Goal: Obtain resource: Obtain resource

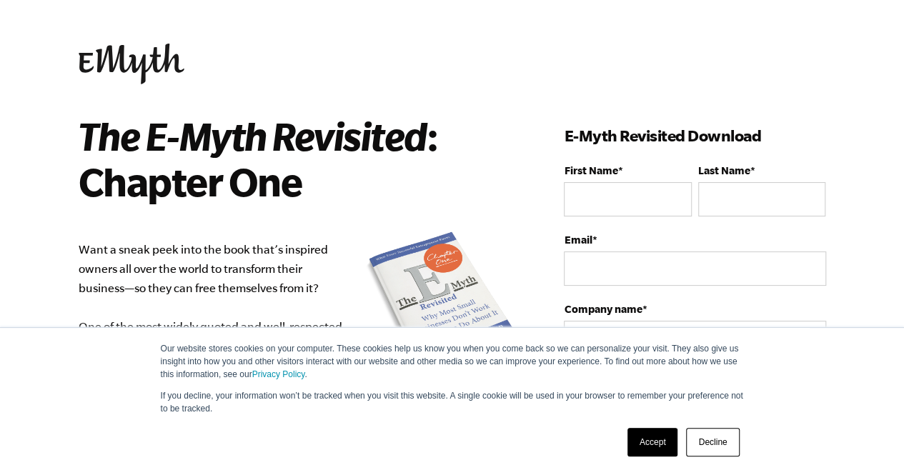
click at [655, 433] on link "Accept" at bounding box center [652, 442] width 51 height 29
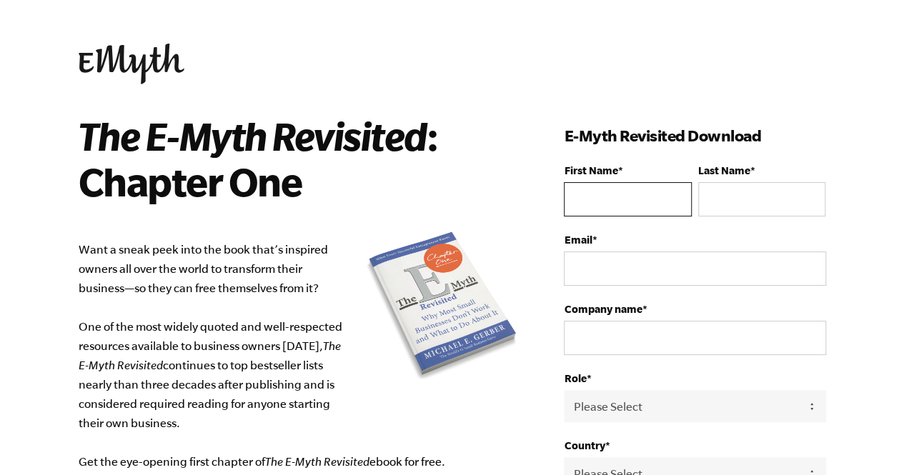
click at [589, 203] on input "First Name *" at bounding box center [627, 199] width 127 height 34
type input "Tatiana"
type input "da Silva"
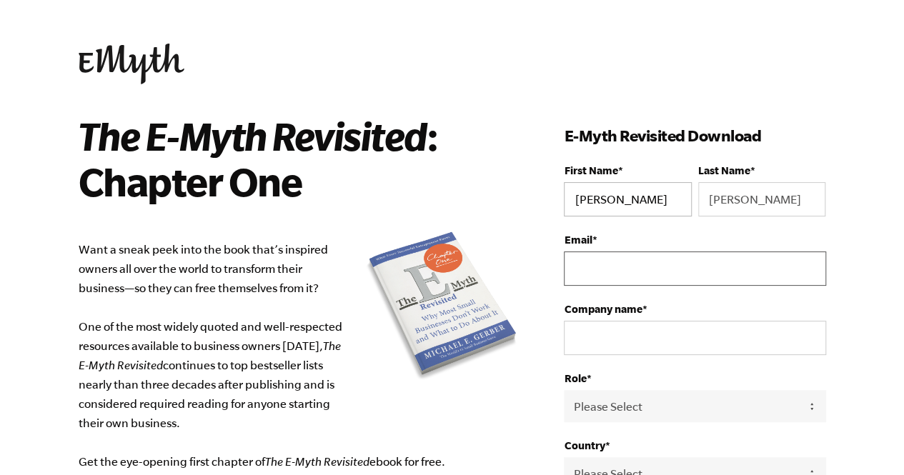
type input "[EMAIL_ADDRESS][DOMAIN_NAME]"
select select "Brazil"
type input "+5518997811881"
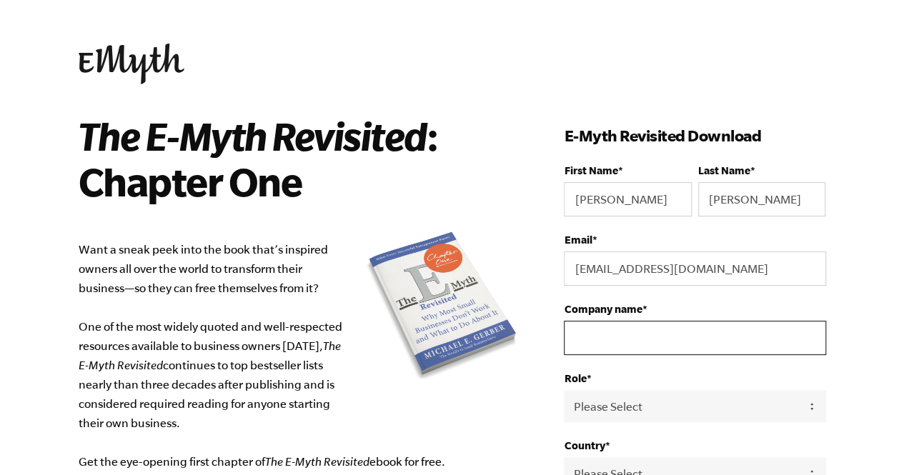
click at [666, 338] on input "Company name *" at bounding box center [694, 338] width 261 height 34
type input "Legaia Agromarketing"
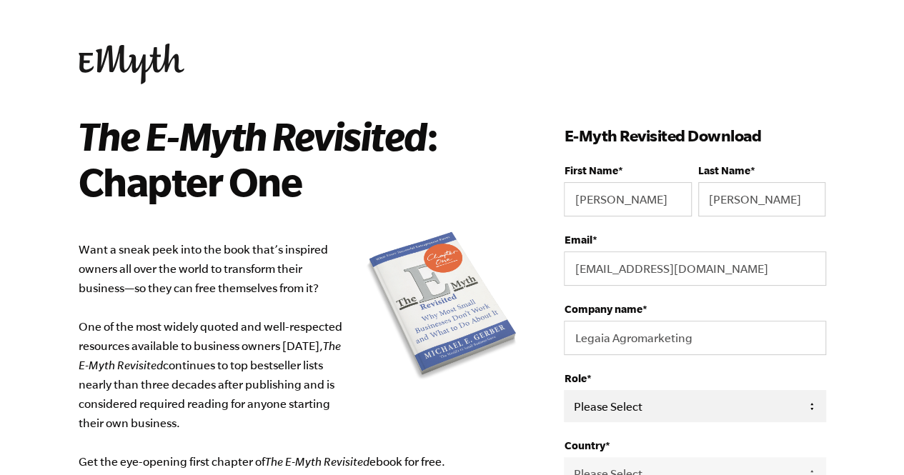
click at [691, 401] on select "Please Select Owner Partner / Co-Owner Executive Employee / Other" at bounding box center [694, 406] width 261 height 32
select select "Owner"
click at [564, 390] on select "Please Select Owner Partner / Co-Owner Executive Employee / Other" at bounding box center [694, 406] width 261 height 32
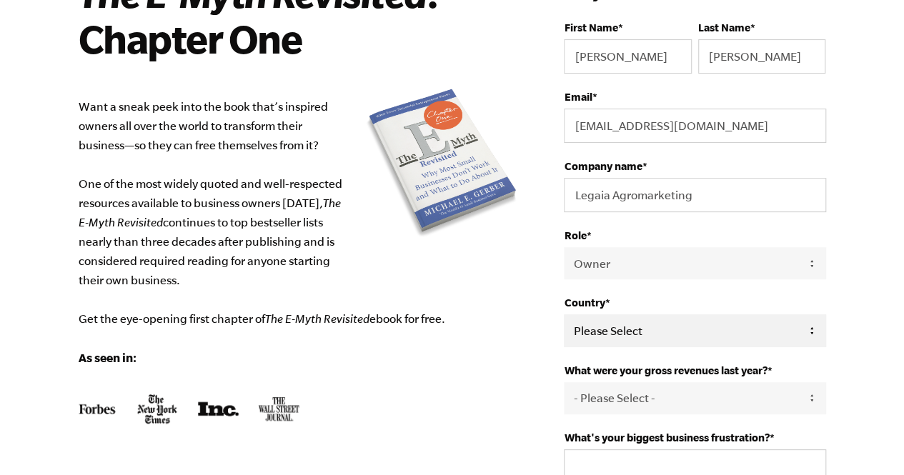
scroll to position [214, 0]
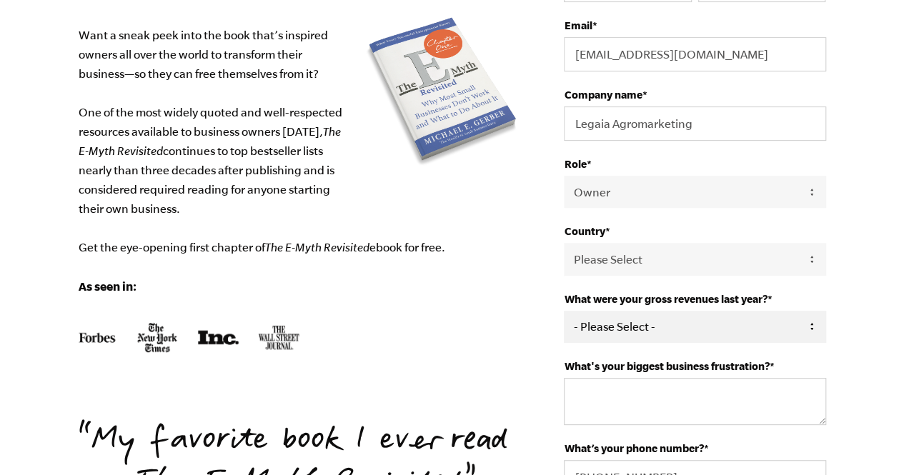
click at [640, 335] on select "- Please Select - 0-75K 76-150K 151-275K 276-500K 501-750K 751-1M 1-2.5M 2.5-5M…" at bounding box center [694, 327] width 261 height 32
click at [674, 331] on select "- Please Select - 0-75K 76-150K 151-275K 276-500K 501-750K 751-1M 1-2.5M 2.5-5M…" at bounding box center [694, 327] width 261 height 32
select select "0-75K"
click at [564, 311] on select "- Please Select - 0-75K 76-150K 151-275K 276-500K 501-750K 751-1M 1-2.5M 2.5-5M…" at bounding box center [694, 327] width 261 height 32
click at [652, 395] on textarea "What's your biggest business frustration? *" at bounding box center [694, 401] width 261 height 47
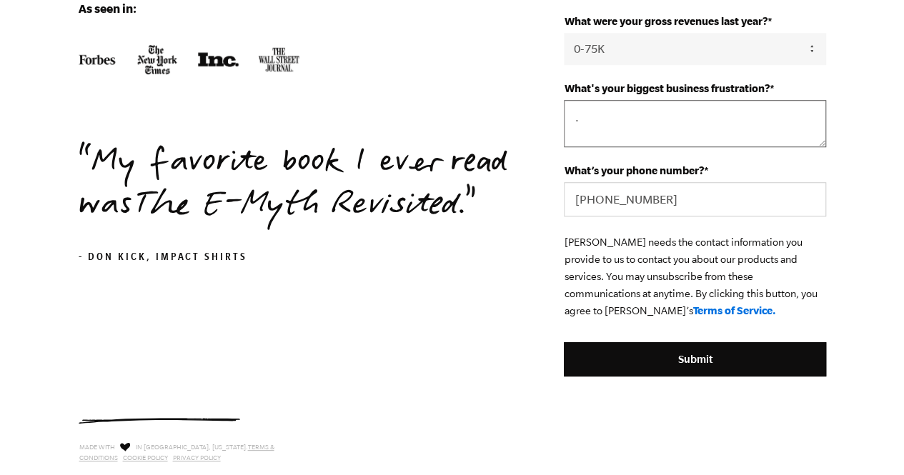
scroll to position [500, 0]
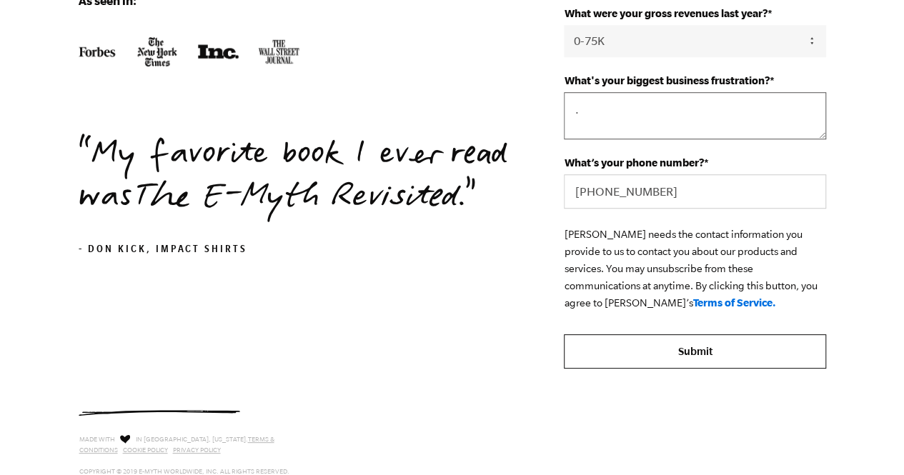
type textarea "."
click at [731, 350] on input "Submit" at bounding box center [694, 351] width 261 height 34
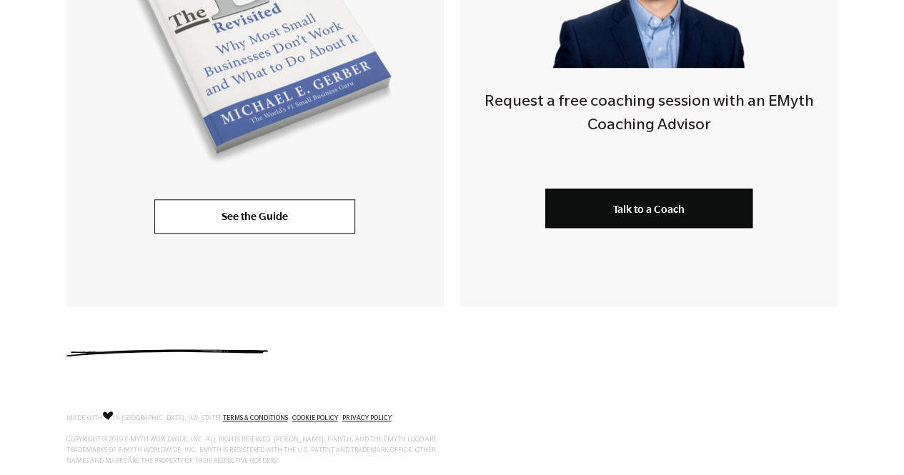
scroll to position [549, 0]
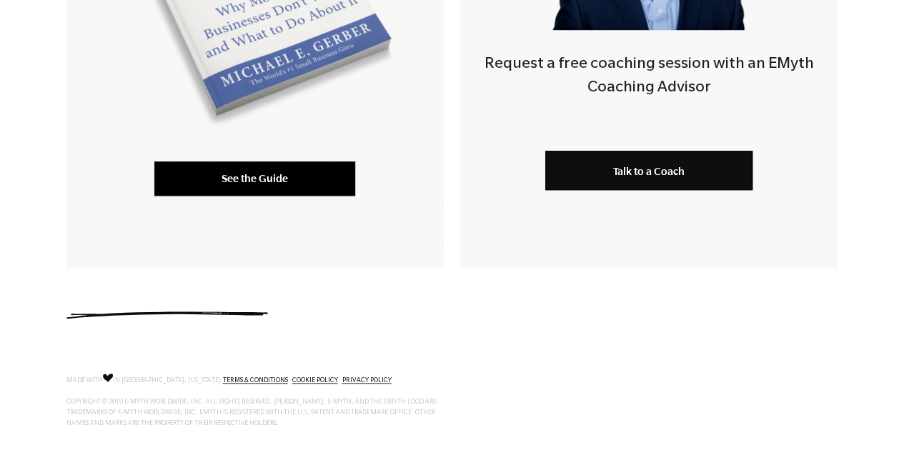
click at [250, 172] on link "See the Guide" at bounding box center [254, 178] width 201 height 34
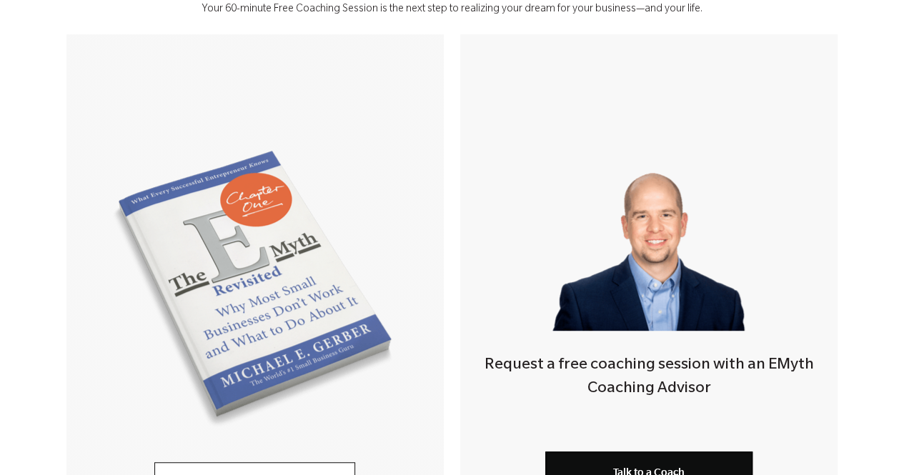
scroll to position [121, 0]
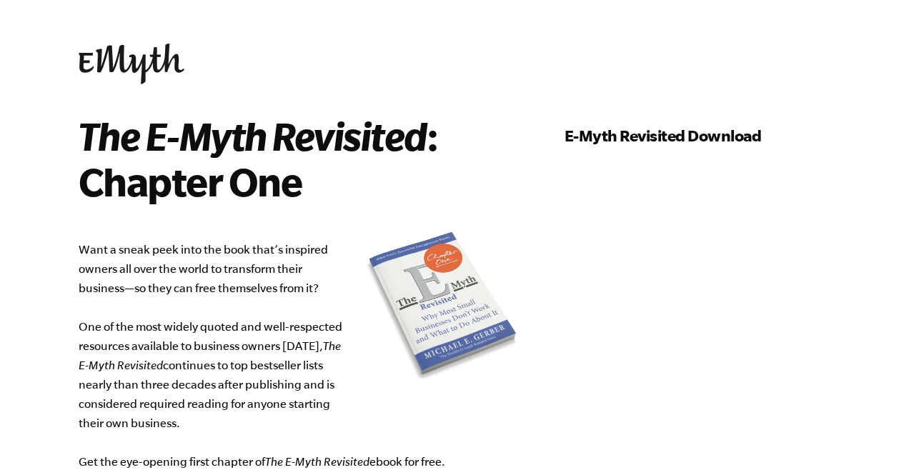
select select "0-75K"
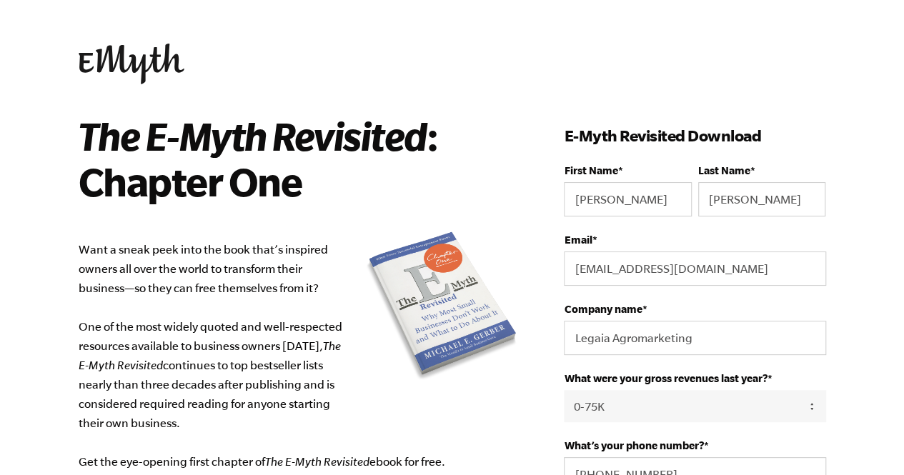
scroll to position [487, 0]
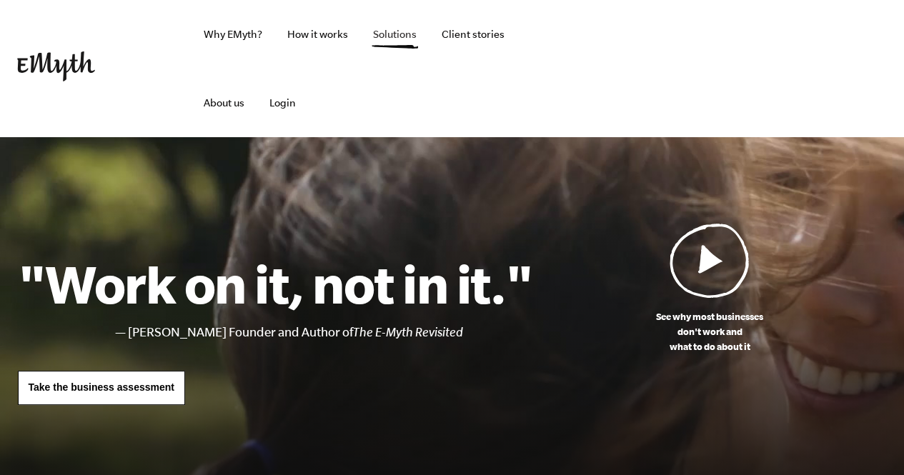
click at [389, 31] on link "Solutions" at bounding box center [394, 34] width 66 height 69
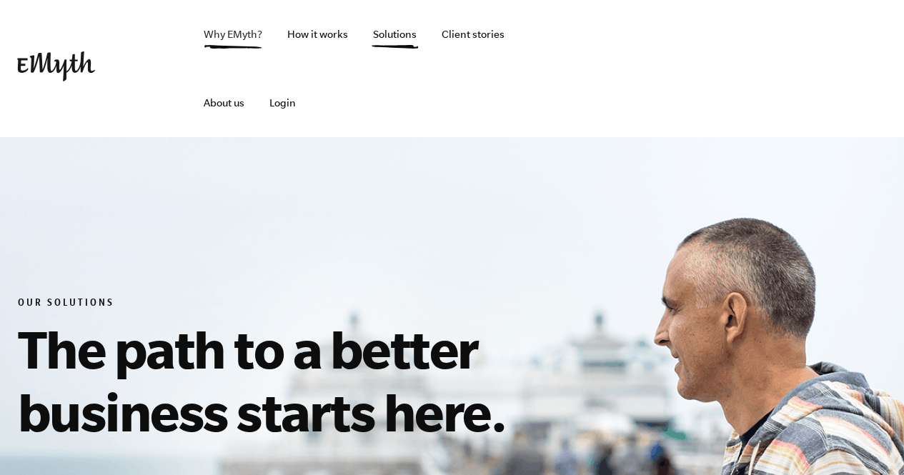
click at [239, 38] on link "Why EMyth?" at bounding box center [232, 34] width 81 height 69
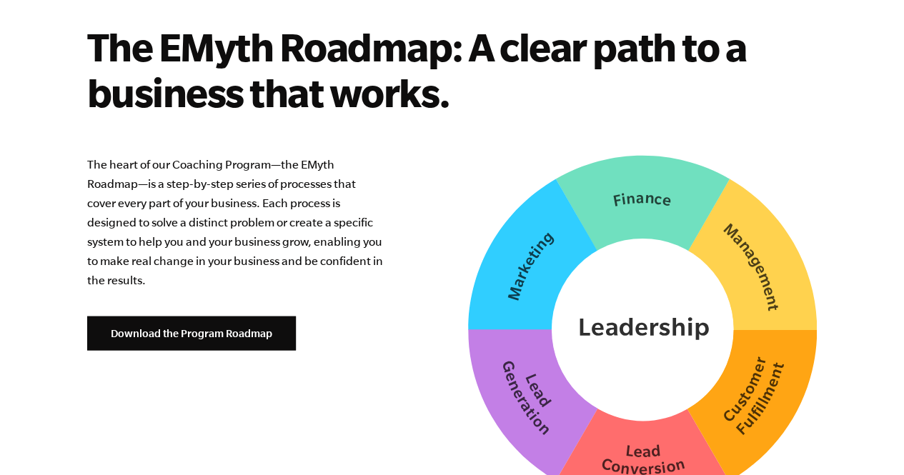
scroll to position [3572, 0]
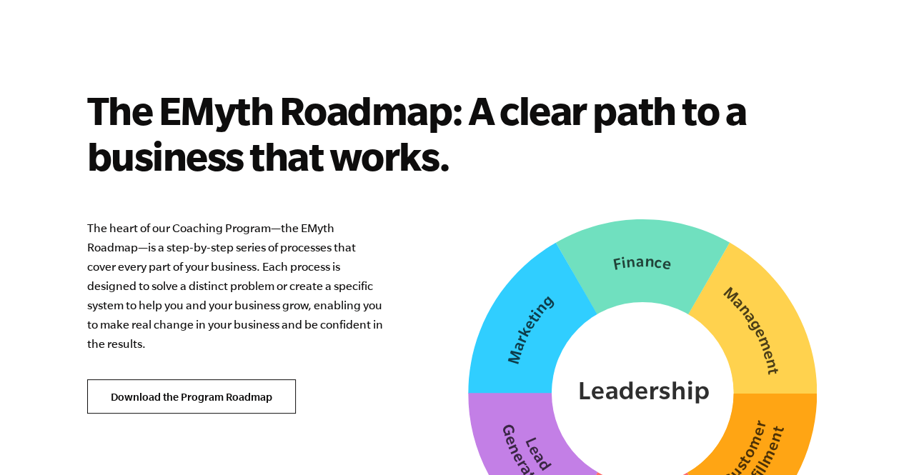
click at [240, 379] on link "Download the Program Roadmap" at bounding box center [191, 396] width 209 height 34
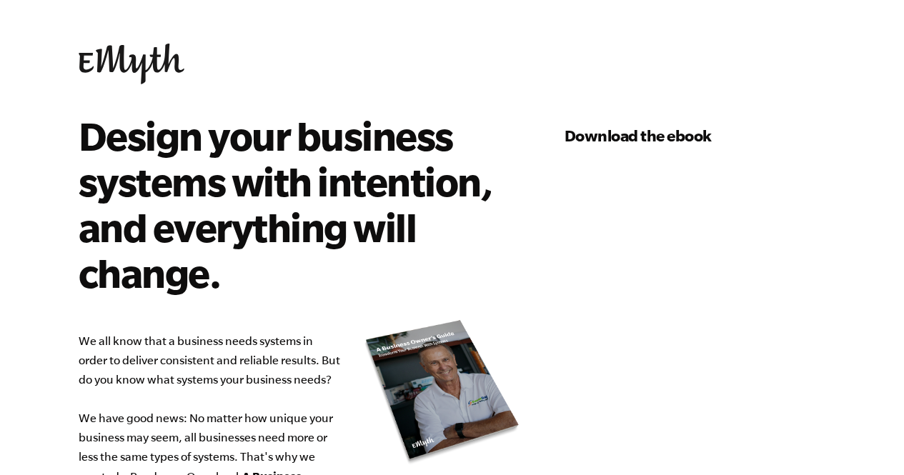
select select "0-75K"
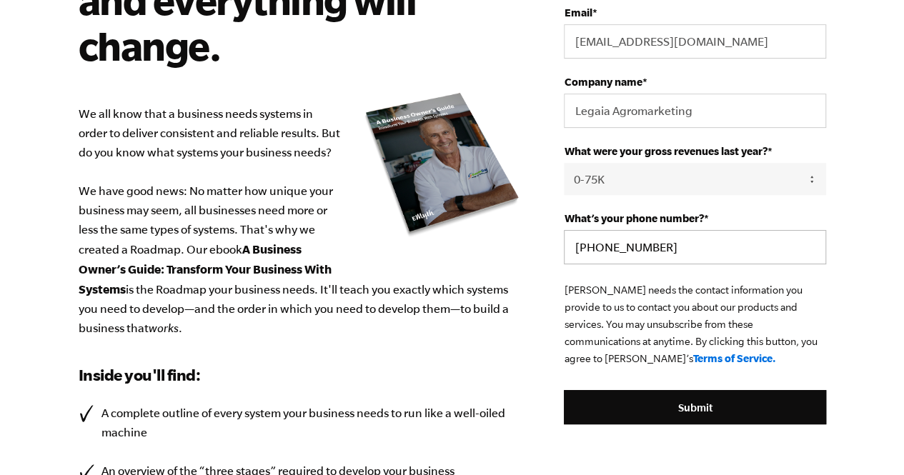
scroll to position [286, 0]
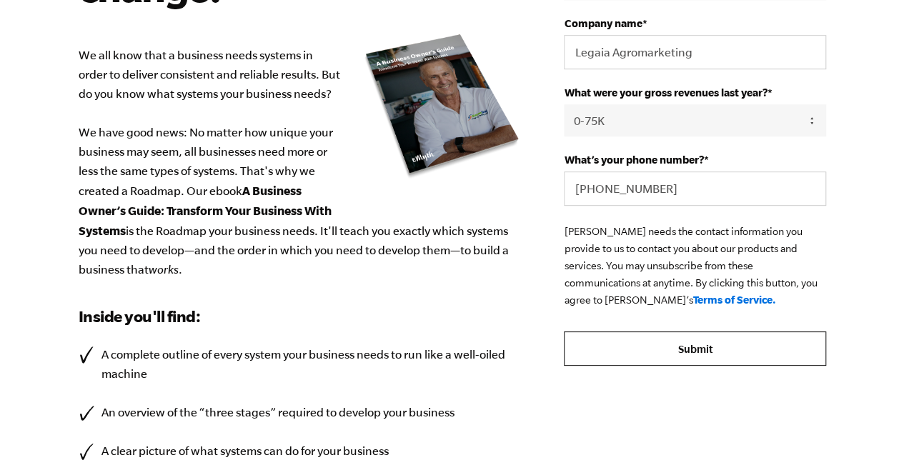
click at [617, 355] on input "Submit" at bounding box center [694, 348] width 261 height 34
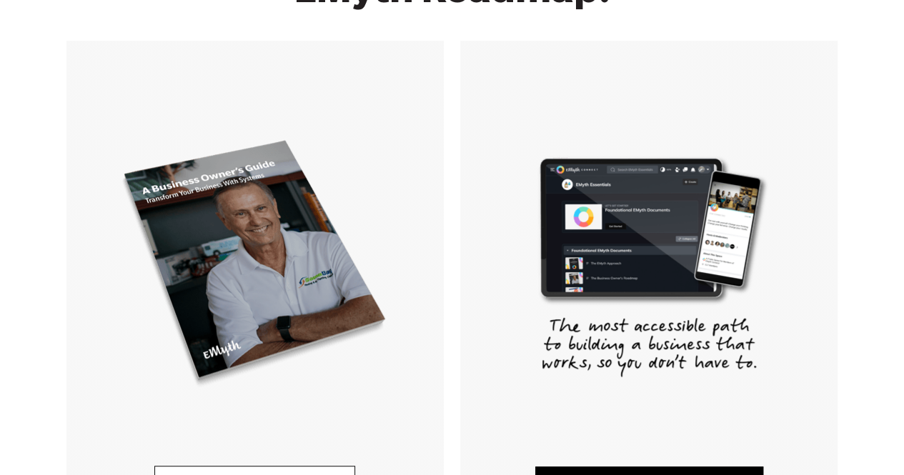
scroll to position [357, 0]
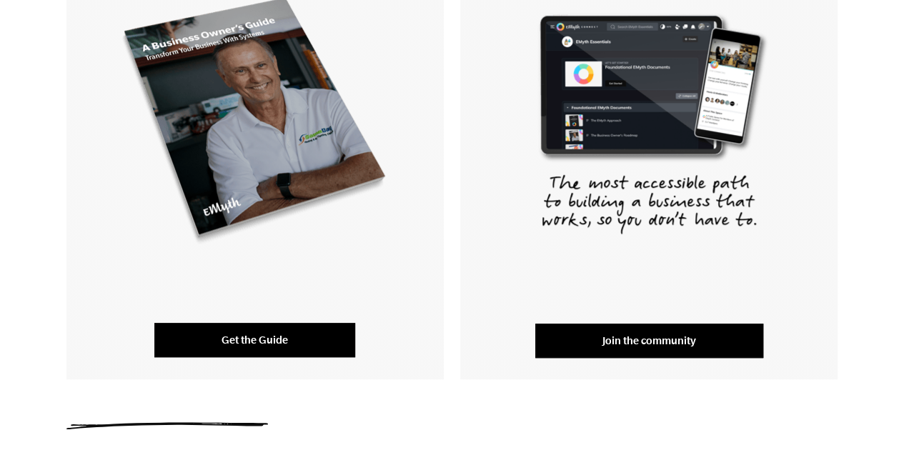
click at [254, 342] on link "Get the Guide" at bounding box center [254, 340] width 201 height 34
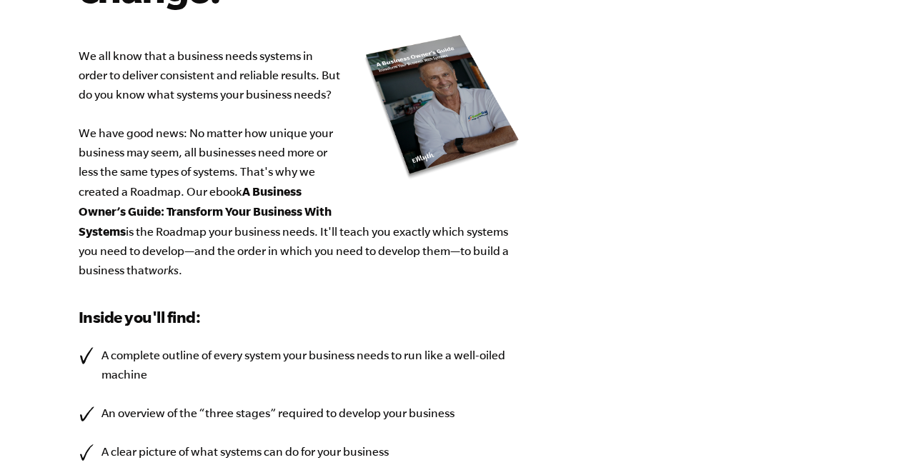
select select "0-75K"
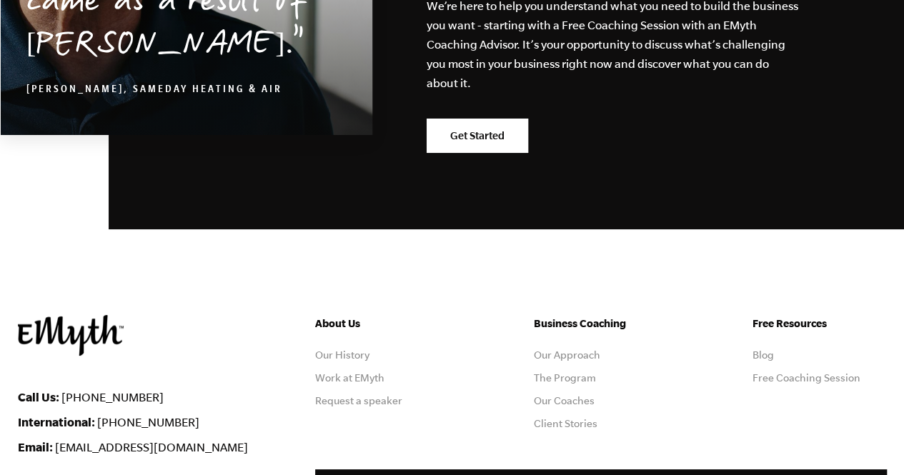
scroll to position [2643, 0]
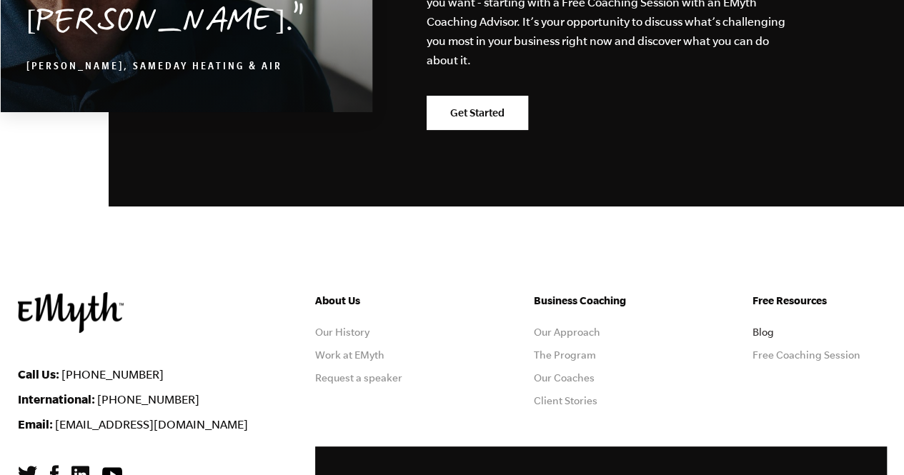
click at [769, 333] on link "Blog" at bounding box center [762, 331] width 21 height 11
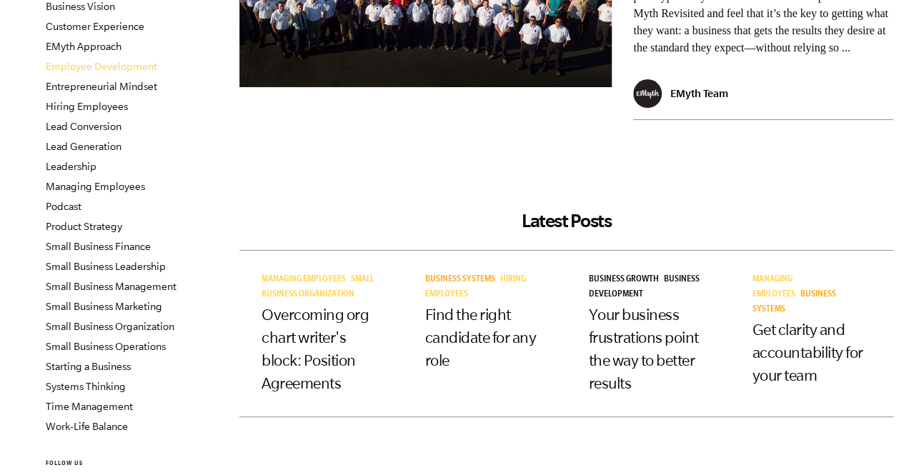
scroll to position [286, 0]
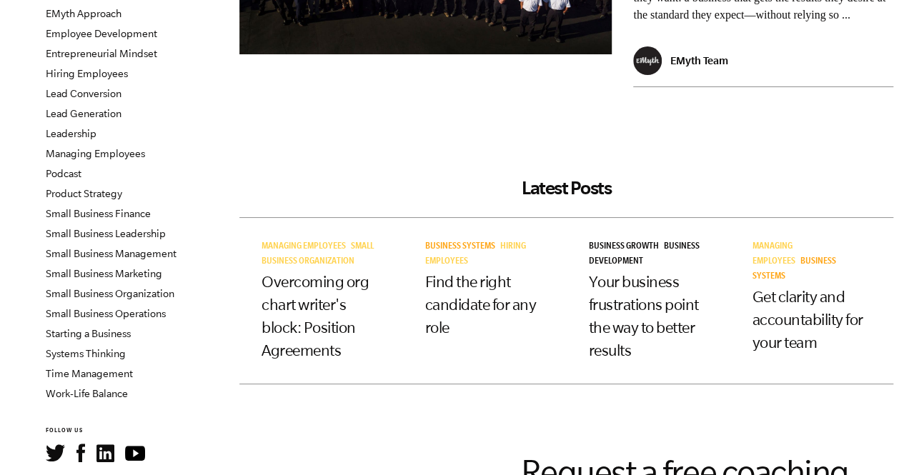
click at [122, 266] on li "Small Business Marketing" at bounding box center [132, 274] width 172 height 20
click at [122, 272] on link "Small Business Marketing" at bounding box center [104, 273] width 116 height 11
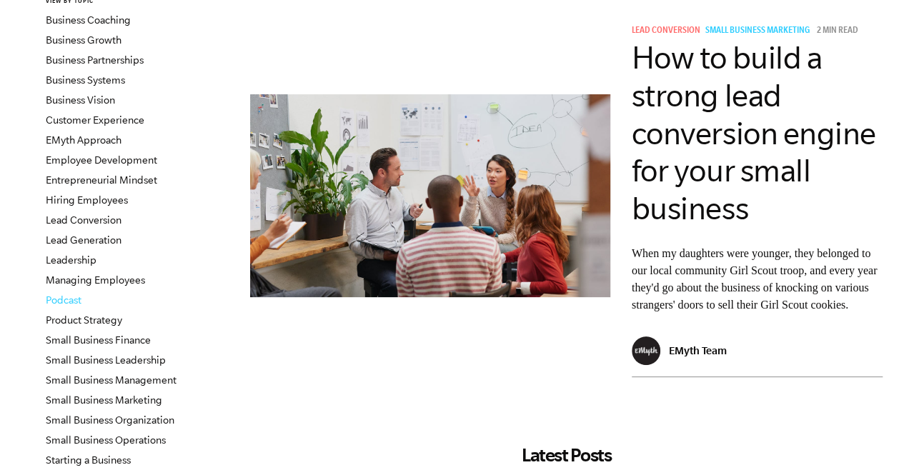
scroll to position [65, 0]
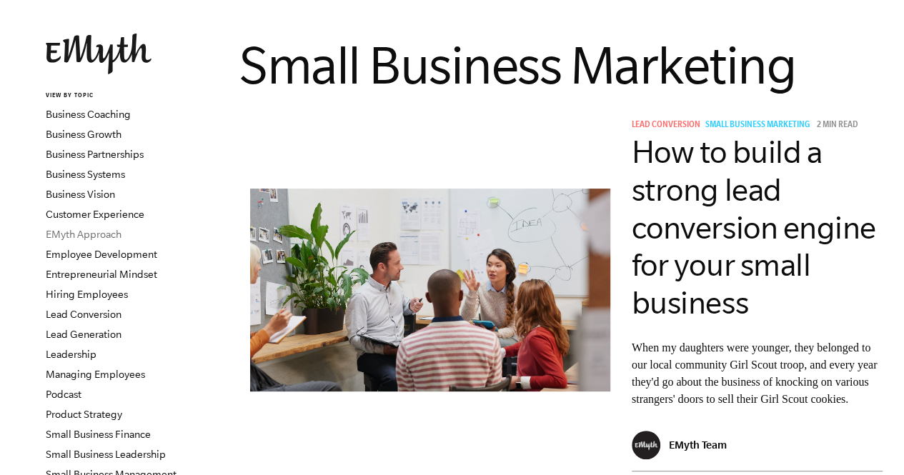
click at [69, 237] on link "EMyth Approach" at bounding box center [84, 234] width 76 height 11
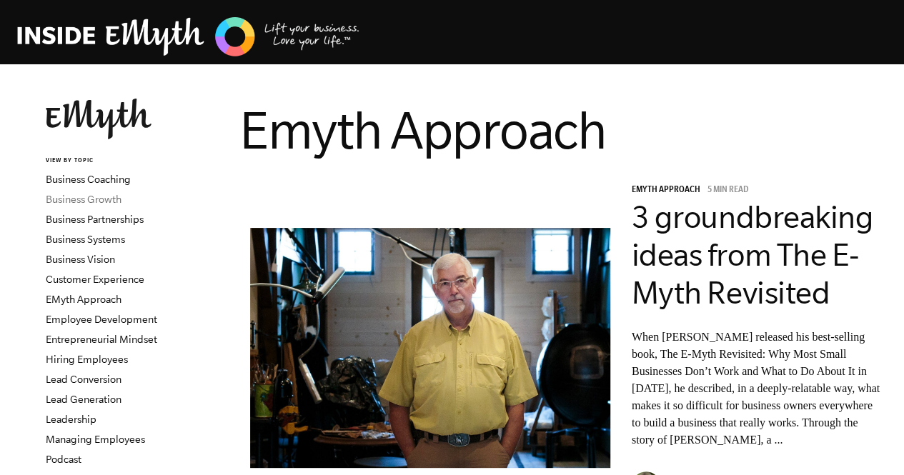
click at [104, 202] on link "Business Growth" at bounding box center [84, 199] width 76 height 11
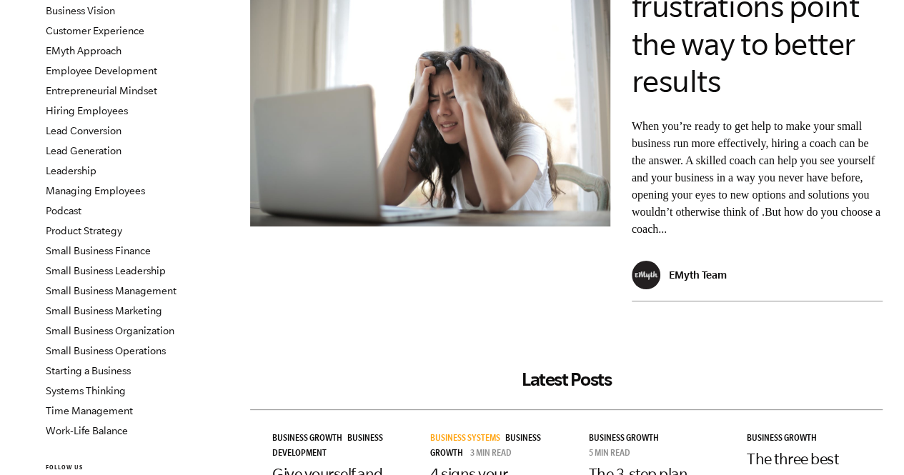
scroll to position [71, 0]
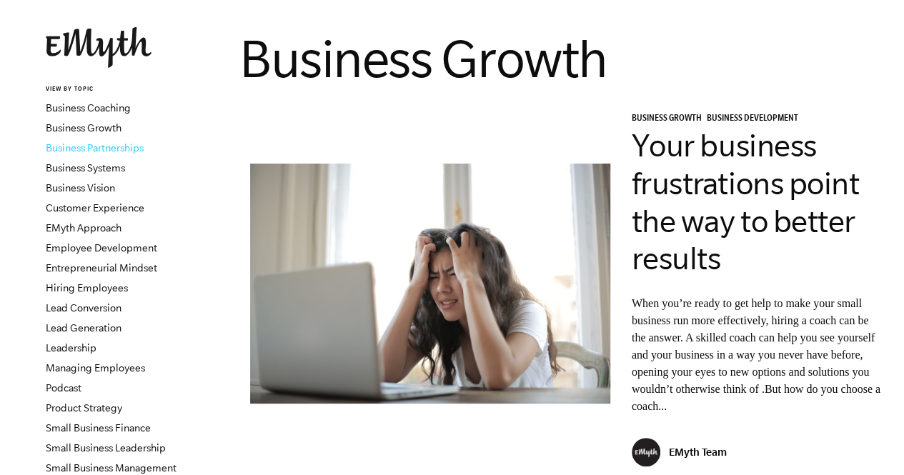
click at [87, 146] on link "Business Partnerships" at bounding box center [95, 147] width 98 height 11
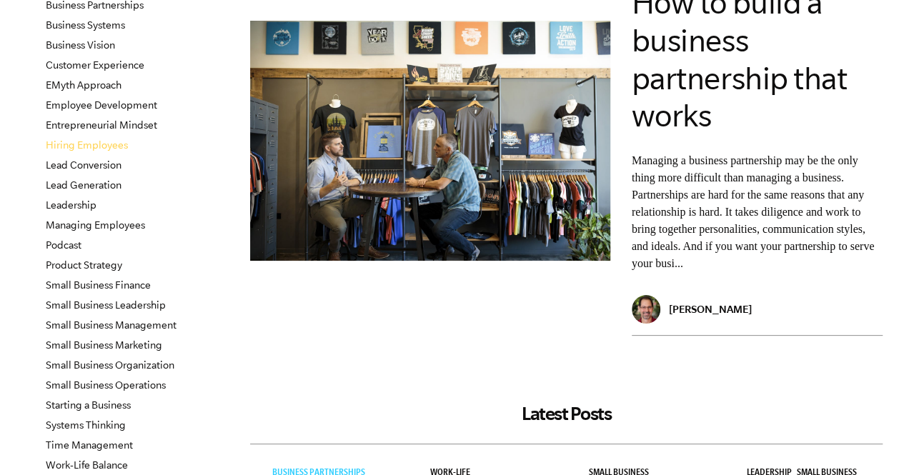
scroll to position [143, 0]
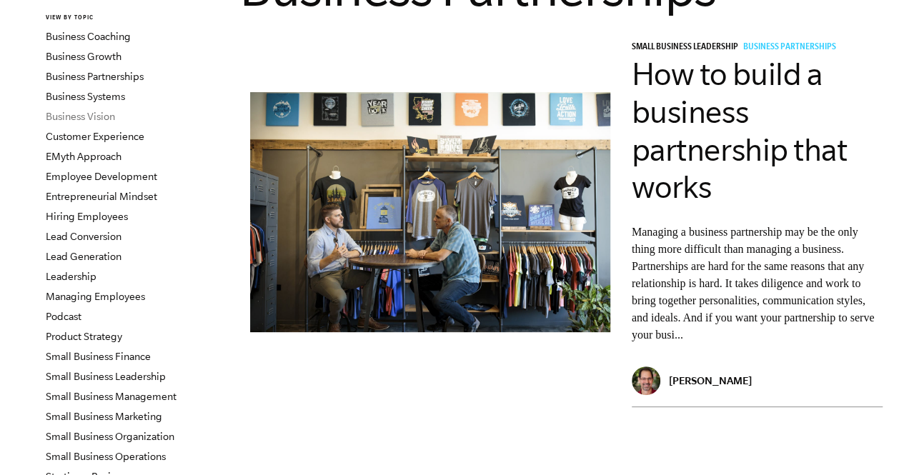
click at [102, 119] on link "Business Vision" at bounding box center [80, 116] width 69 height 11
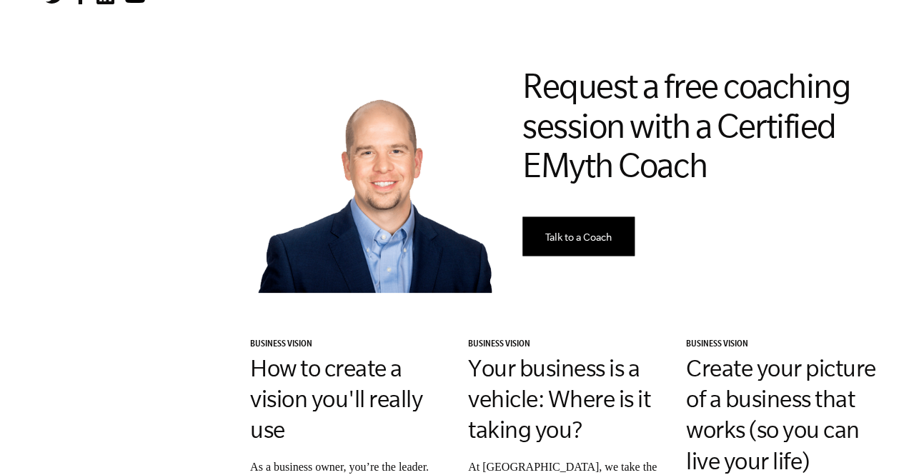
scroll to position [571, 0]
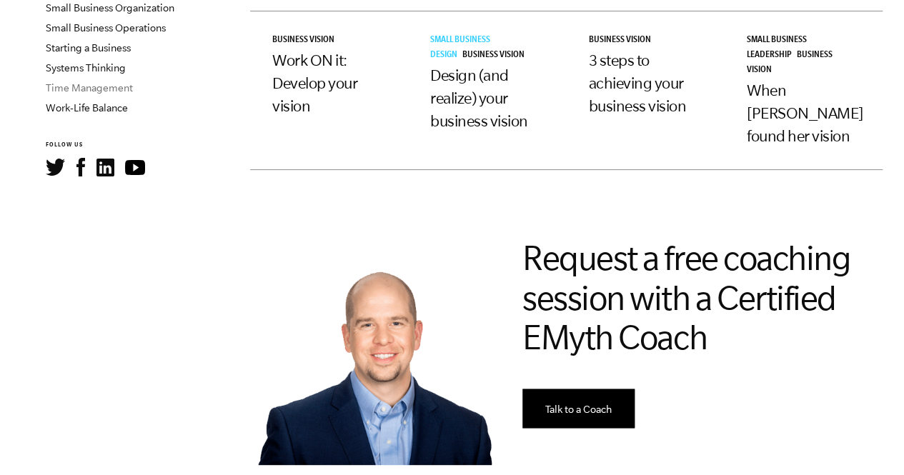
click at [104, 92] on link "Time Management" at bounding box center [89, 87] width 87 height 11
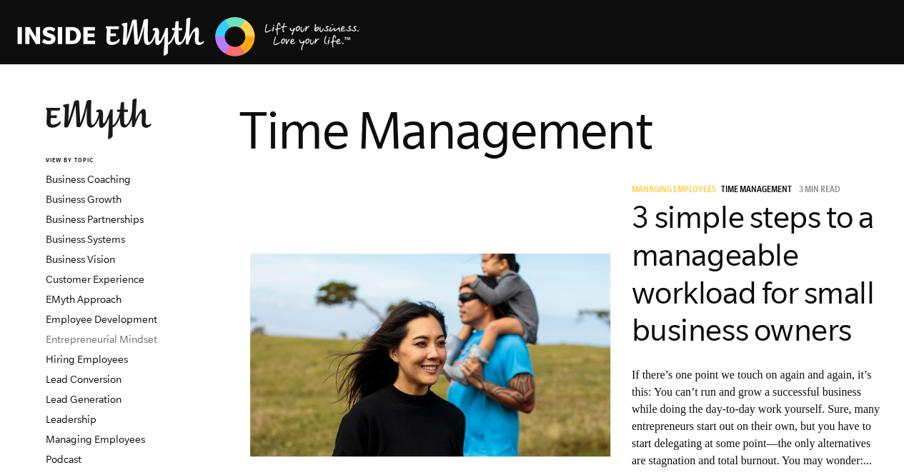
click at [134, 339] on link "Entrepreneurial Mindset" at bounding box center [101, 339] width 111 height 11
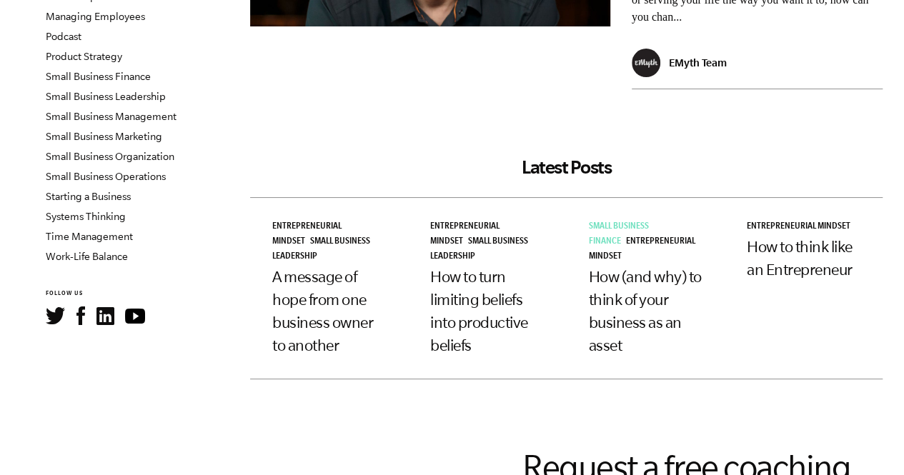
scroll to position [286, 0]
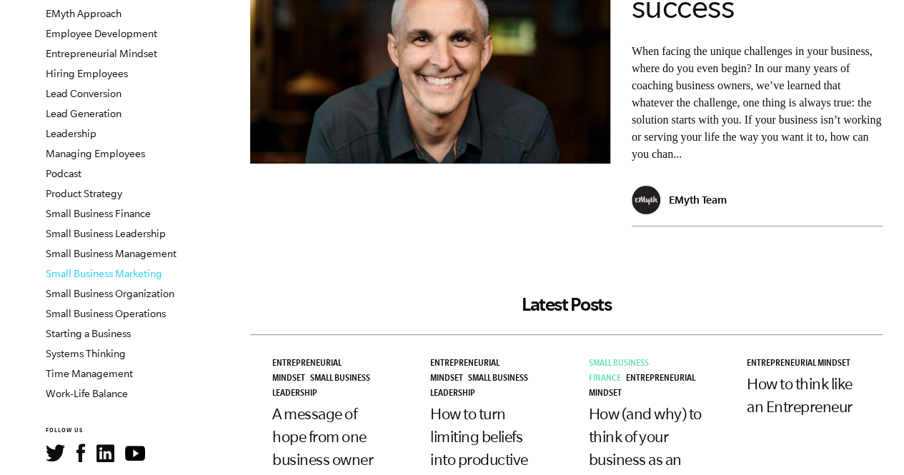
click at [150, 276] on link "Small Business Marketing" at bounding box center [104, 273] width 116 height 11
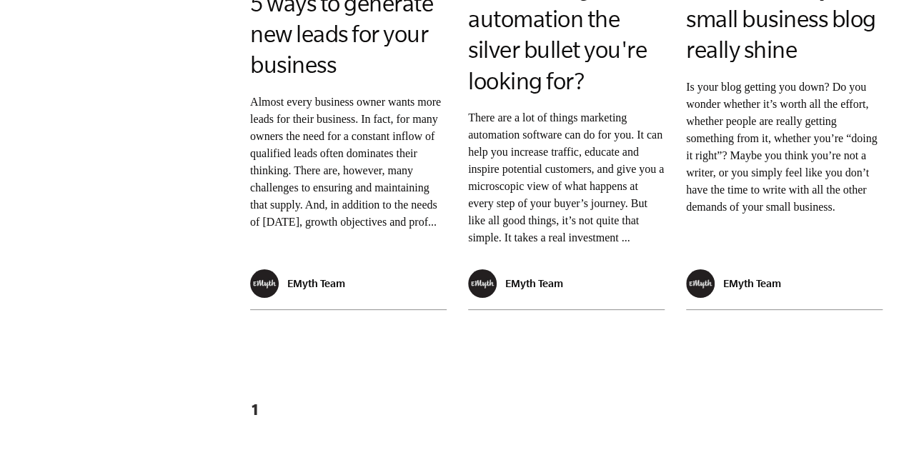
scroll to position [2994, 0]
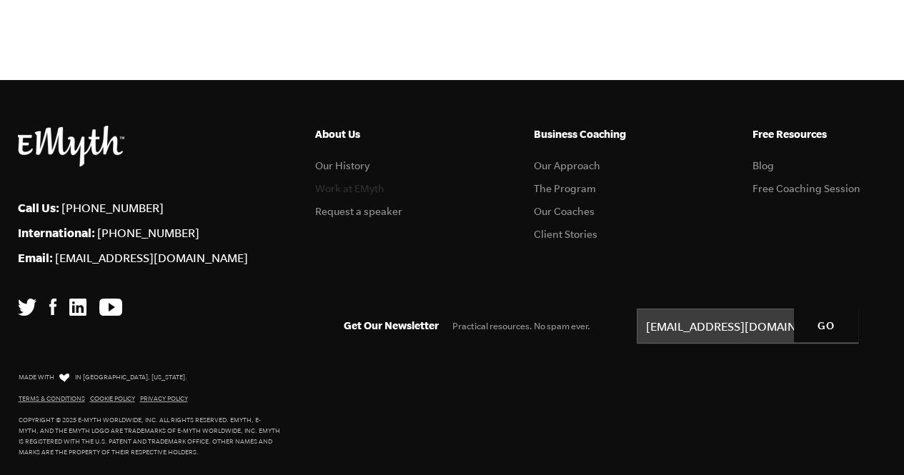
click at [358, 185] on link "Work at EMyth" at bounding box center [349, 188] width 69 height 11
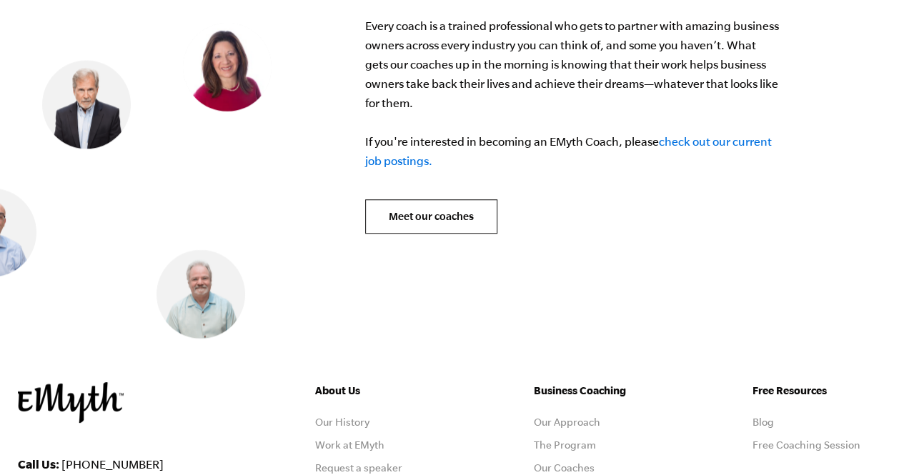
scroll to position [5980, 0]
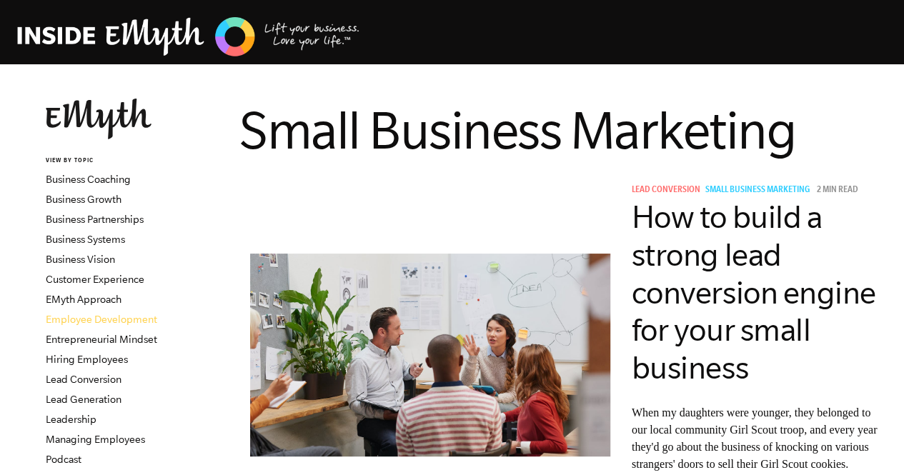
click at [117, 319] on link "Employee Development" at bounding box center [101, 319] width 111 height 11
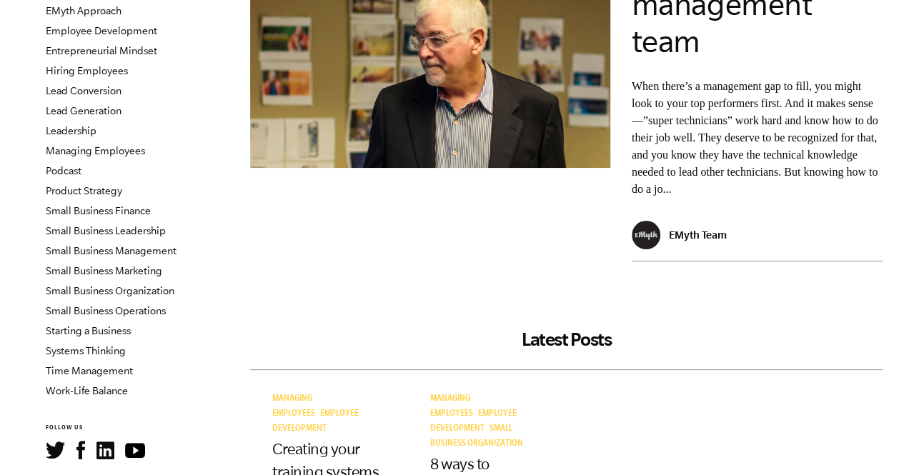
scroll to position [286, 0]
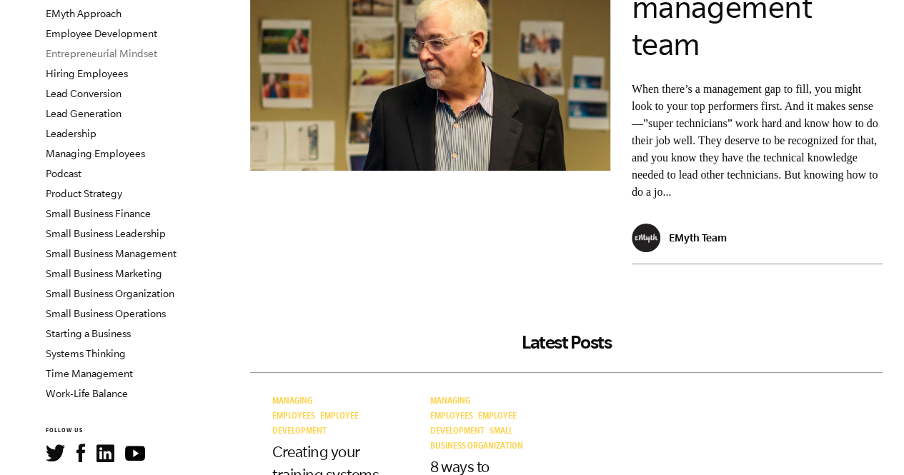
click at [89, 55] on link "Entrepreneurial Mindset" at bounding box center [101, 53] width 111 height 11
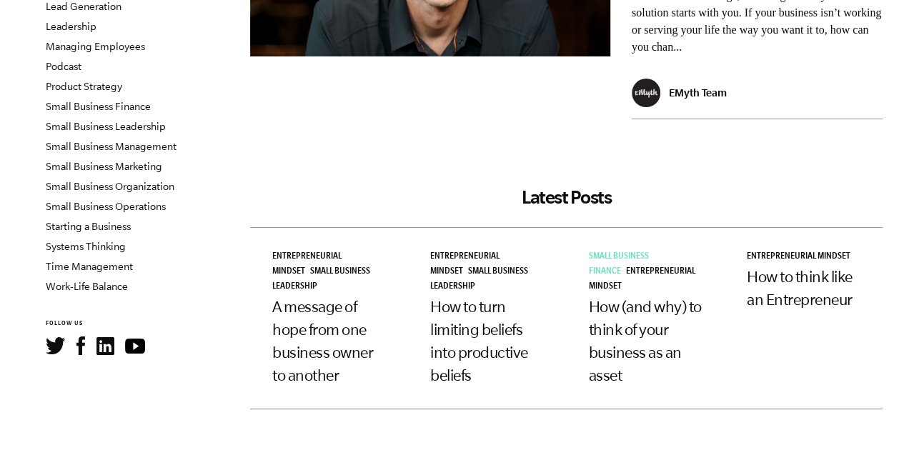
scroll to position [429, 0]
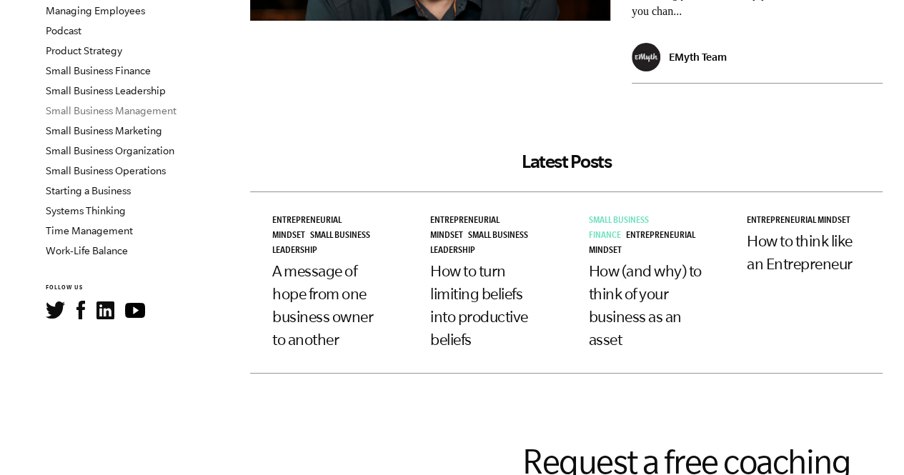
click at [99, 109] on link "Small Business Management" at bounding box center [111, 110] width 131 height 11
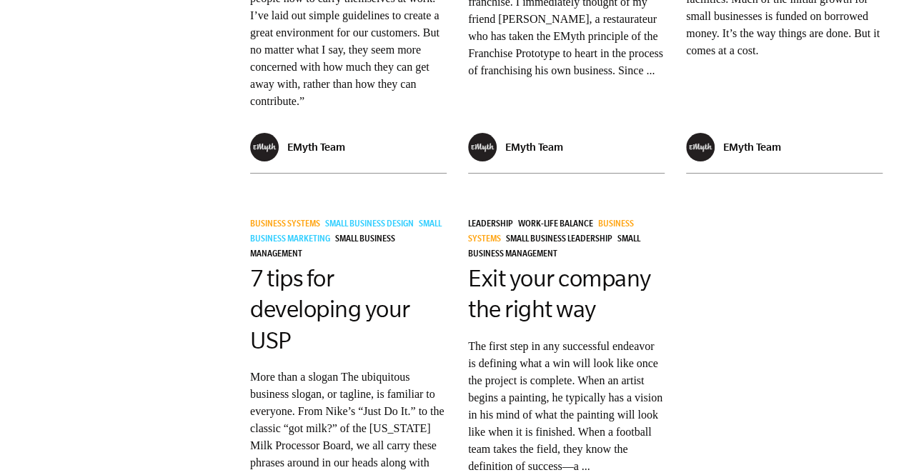
scroll to position [1714, 0]
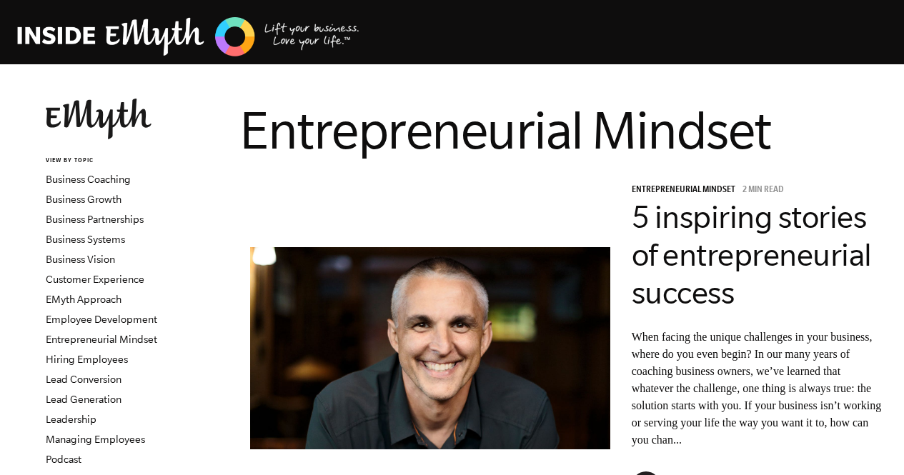
scroll to position [429, 0]
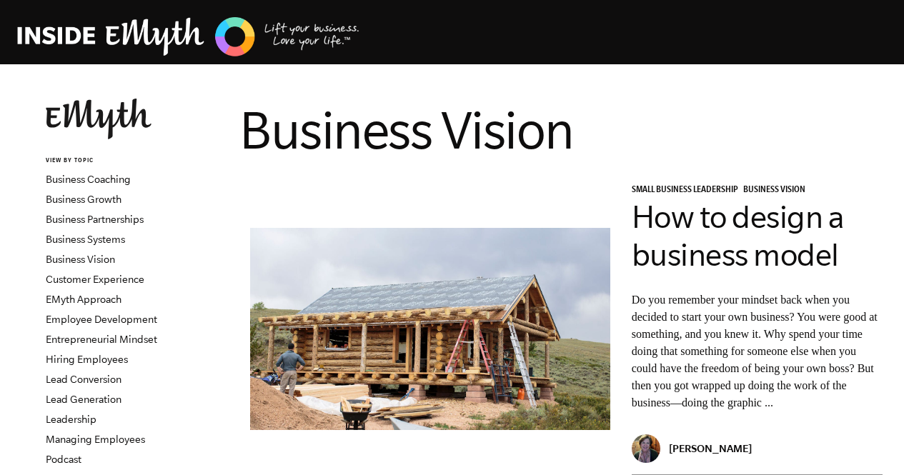
scroll to position [571, 0]
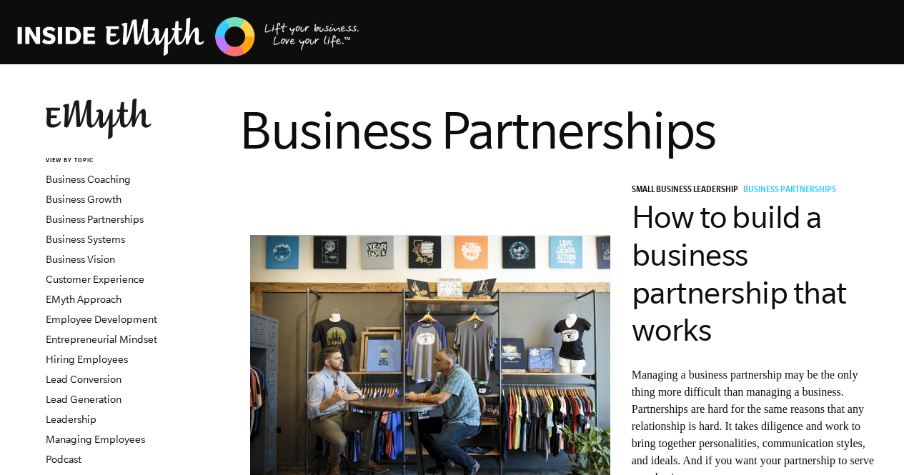
scroll to position [143, 0]
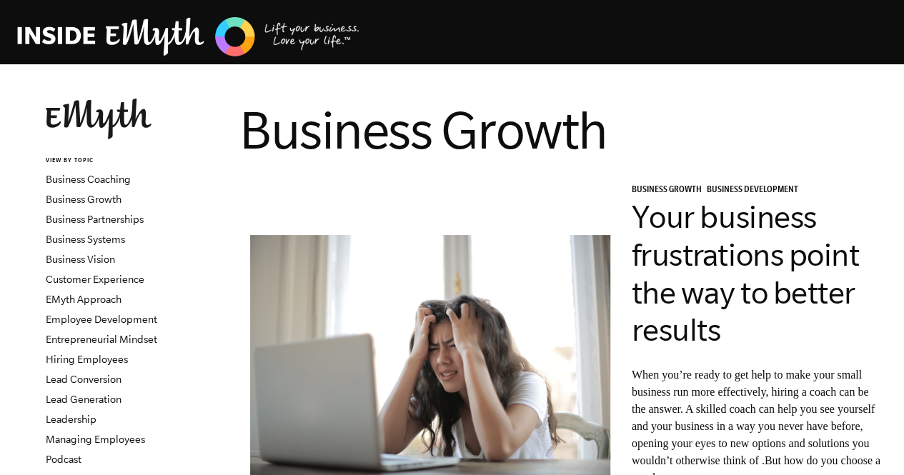
click at [70, 28] on img at bounding box center [188, 37] width 343 height 44
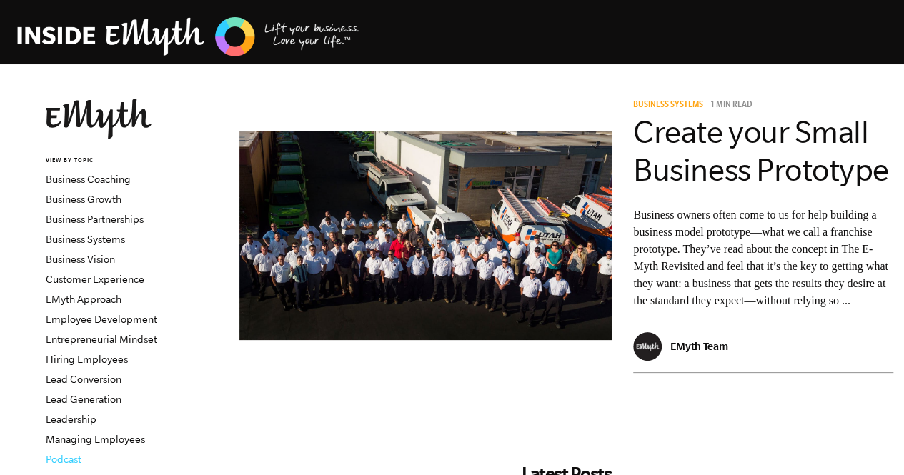
click at [76, 454] on link "Podcast" at bounding box center [64, 459] width 36 height 11
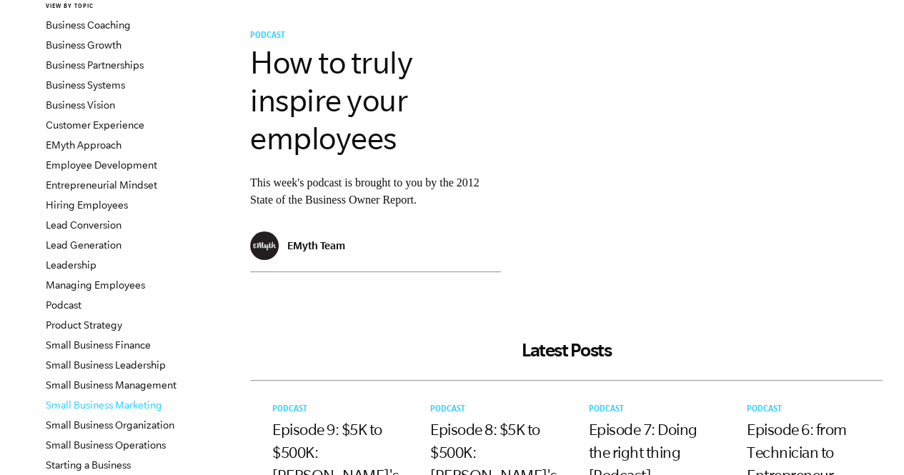
scroll to position [71, 0]
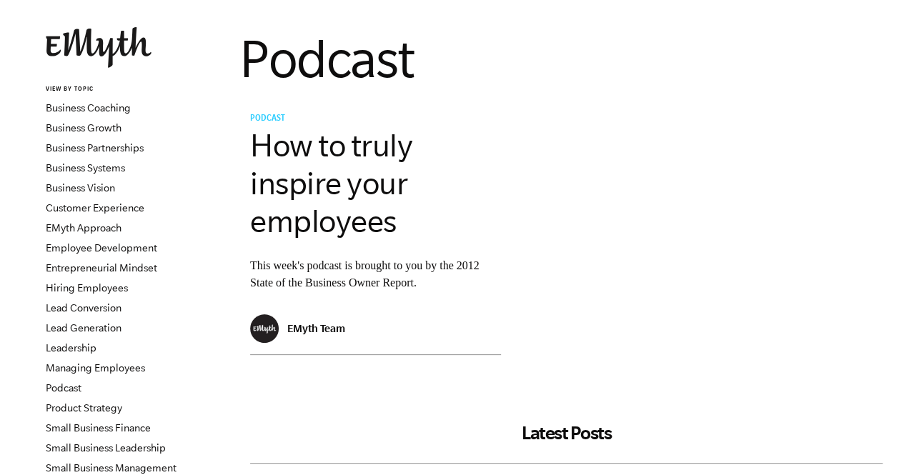
click at [107, 49] on img at bounding box center [99, 47] width 106 height 41
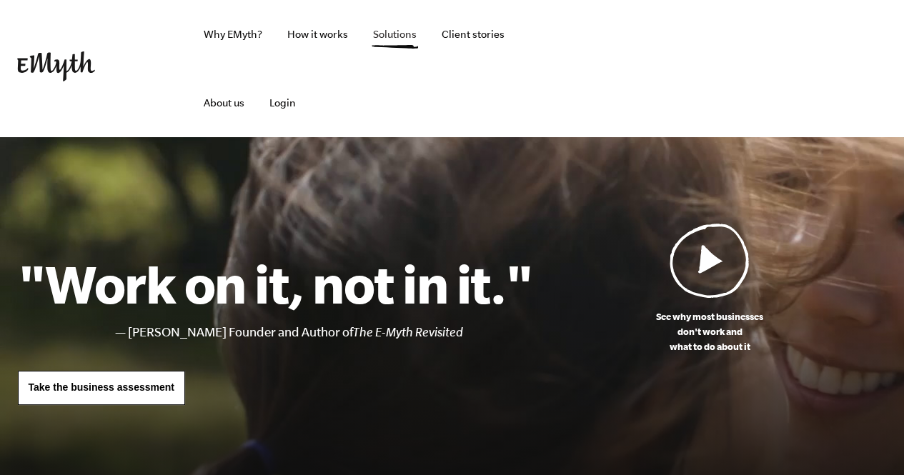
click at [406, 39] on link "Solutions" at bounding box center [394, 34] width 66 height 69
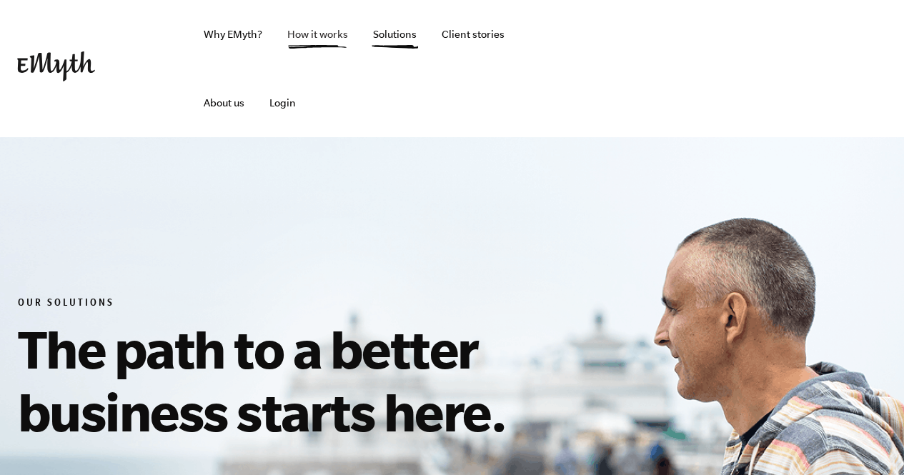
click at [317, 32] on link "How it works" at bounding box center [318, 34] width 84 height 69
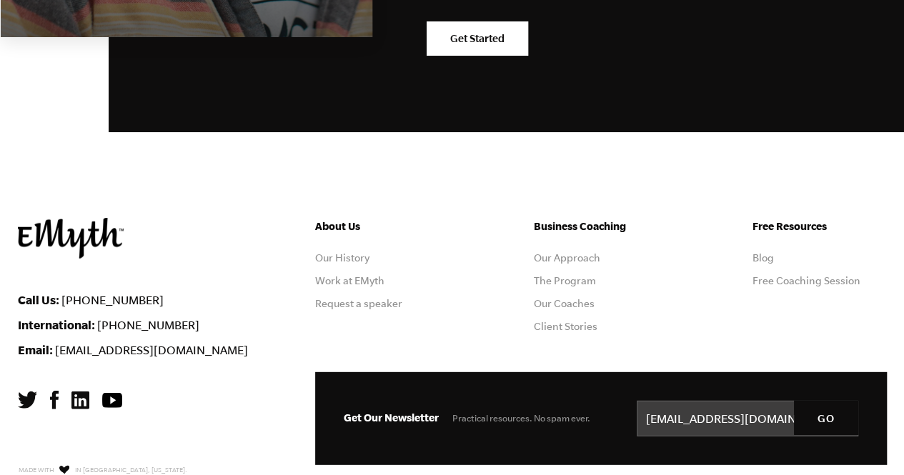
scroll to position [7286, 0]
